Goal: Unclear

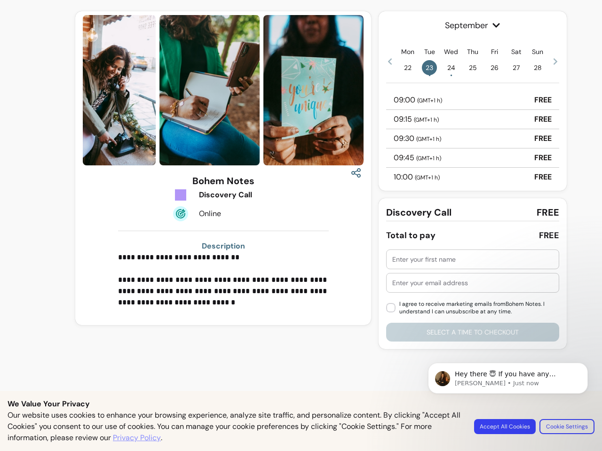
click at [223, 90] on img at bounding box center [209, 90] width 100 height 150
click at [356, 173] on icon "button" at bounding box center [355, 172] width 11 height 11
click at [223, 280] on p "**********" at bounding box center [223, 280] width 211 height 56
click at [472, 25] on span "September" at bounding box center [472, 25] width 173 height 13
click at [390, 61] on icon at bounding box center [390, 61] width 4 height 7
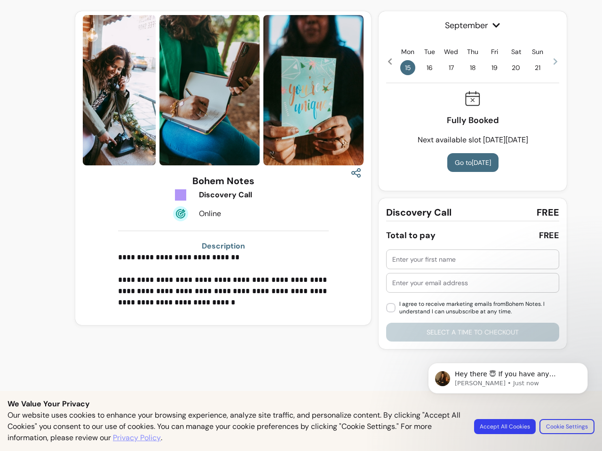
click at [408, 68] on span "15" at bounding box center [407, 67] width 15 height 15
click at [429, 68] on span "16" at bounding box center [429, 67] width 15 height 15
click at [451, 68] on span "17" at bounding box center [450, 67] width 15 height 15
click at [472, 68] on span "18" at bounding box center [472, 67] width 15 height 15
click at [494, 68] on span "19" at bounding box center [494, 67] width 15 height 15
